Goal: Task Accomplishment & Management: Complete application form

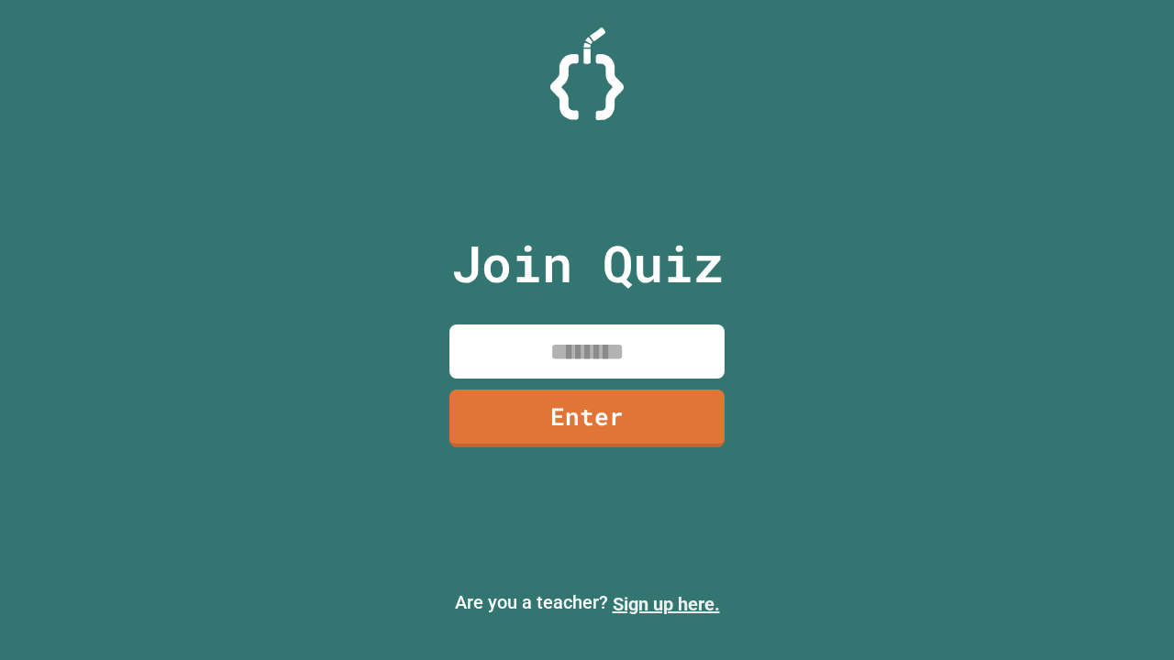
click at [666, 604] on link "Sign up here." at bounding box center [666, 604] width 107 height 22
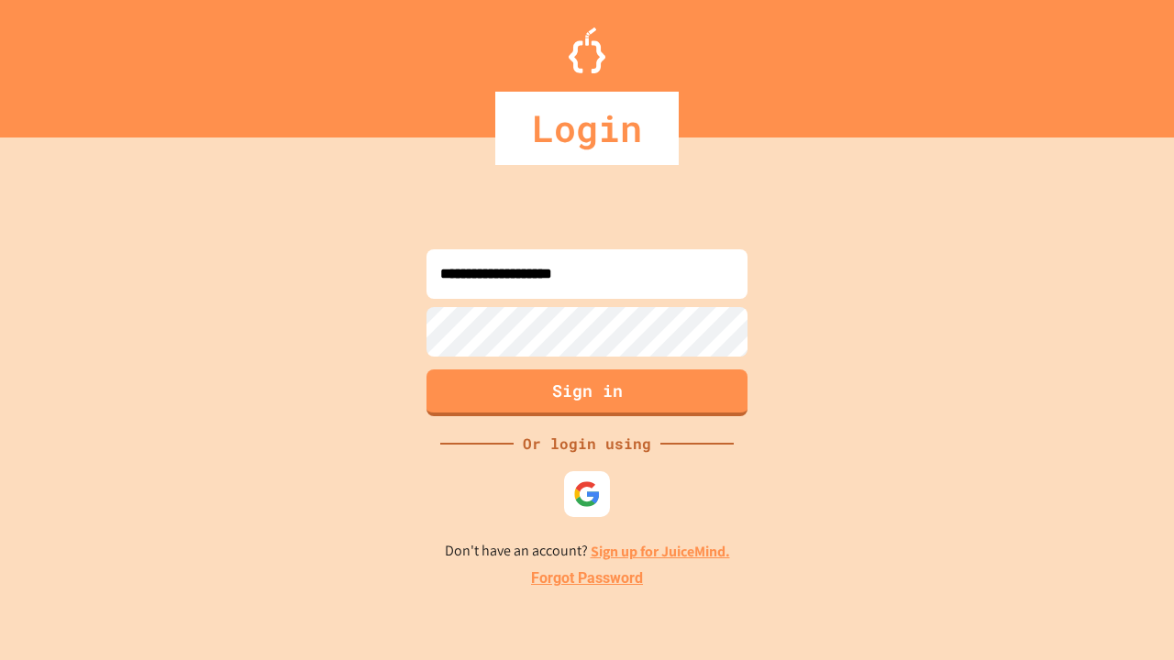
type input "**********"
